Goal: Transaction & Acquisition: Purchase product/service

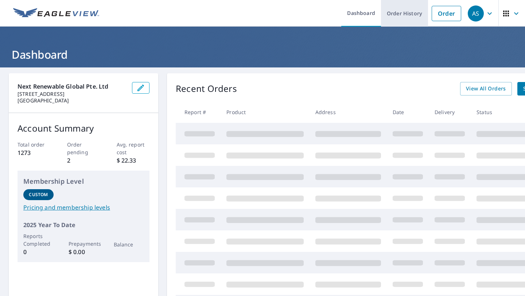
click at [398, 17] on link "Order History" at bounding box center [404, 13] width 47 height 27
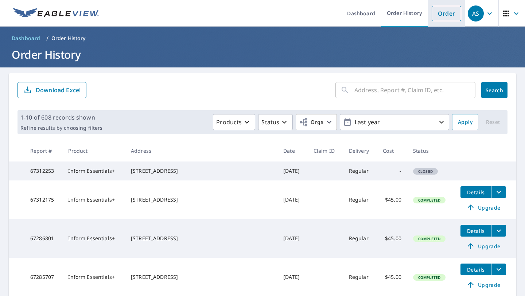
click at [448, 13] on link "Order" at bounding box center [446, 13] width 30 height 15
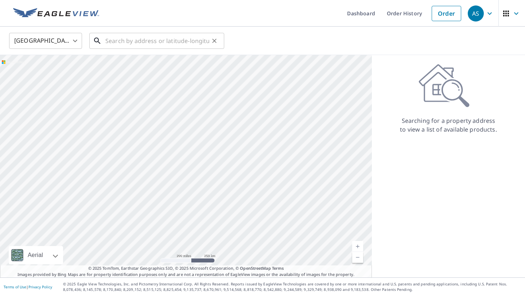
click at [106, 41] on input "text" at bounding box center [157, 41] width 104 height 20
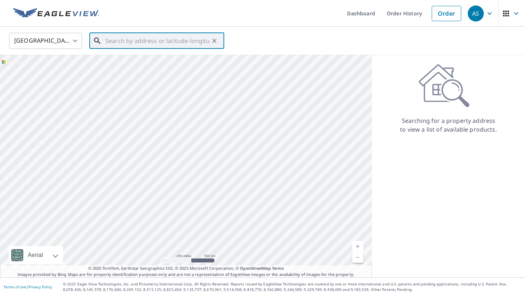
paste input "[STREET_ADDRESS]"
click at [142, 63] on span "1863 Lexington Dr" at bounding box center [161, 62] width 114 height 9
type input "[STREET_ADDRESS][PERSON_NAME]"
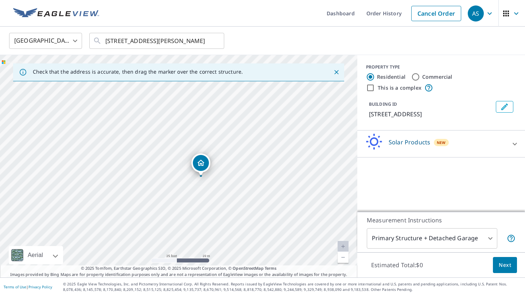
click at [474, 150] on div "Solar Products New" at bounding box center [434, 143] width 143 height 21
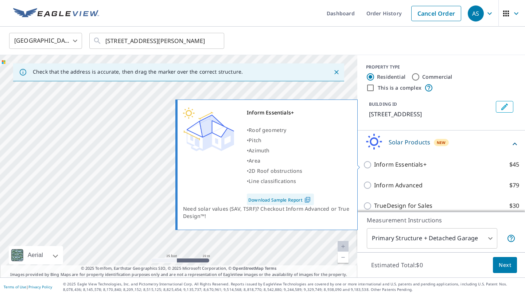
click at [392, 168] on p "Inform Essentials+" at bounding box center [400, 164] width 52 height 9
click at [374, 168] on input "Inform Essentials+ $45" at bounding box center [368, 164] width 11 height 9
checkbox input "true"
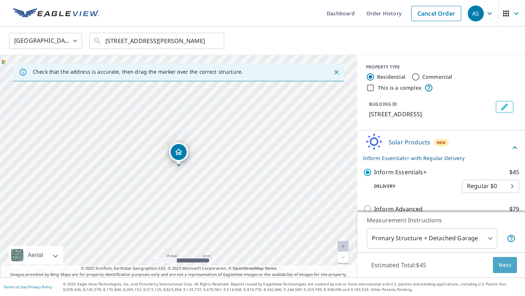
click at [500, 267] on span "Next" at bounding box center [504, 265] width 12 height 9
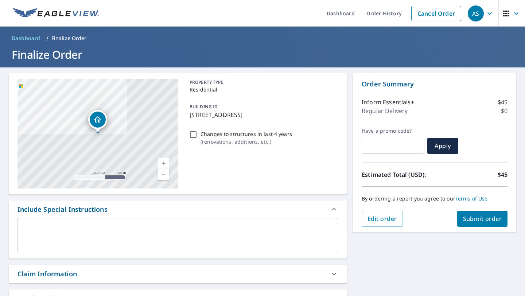
click at [470, 219] on span "Submit order" at bounding box center [482, 219] width 39 height 8
